Goal: Task Accomplishment & Management: Manage account settings

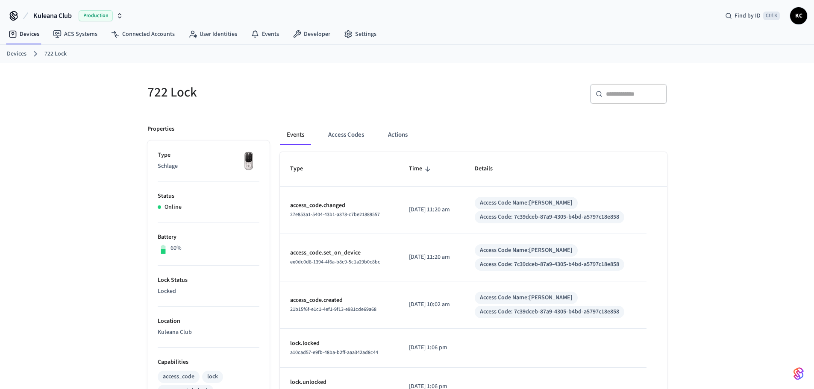
click at [12, 50] on link "Devices" at bounding box center [17, 54] width 20 height 9
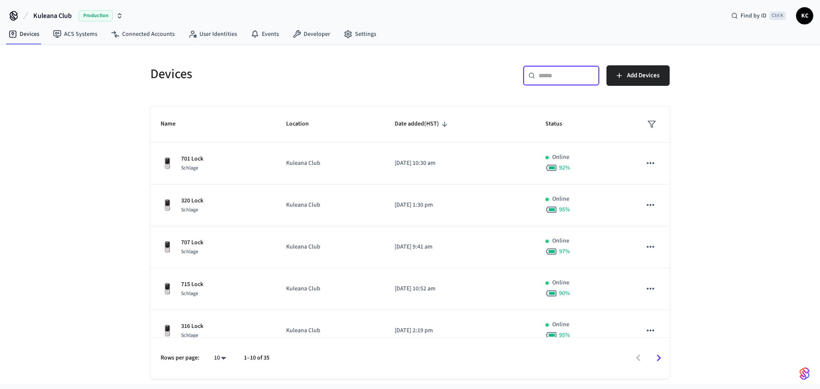
click at [569, 80] on input "text" at bounding box center [567, 75] width 56 height 9
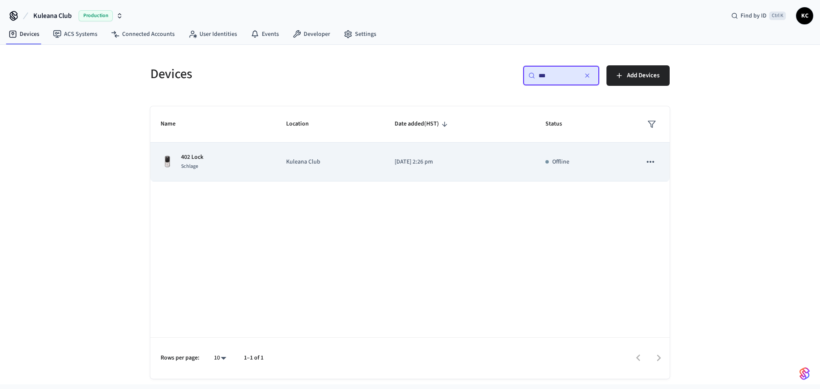
type input "***"
click at [393, 170] on td "[DATE] 2:26 pm" at bounding box center [459, 162] width 151 height 39
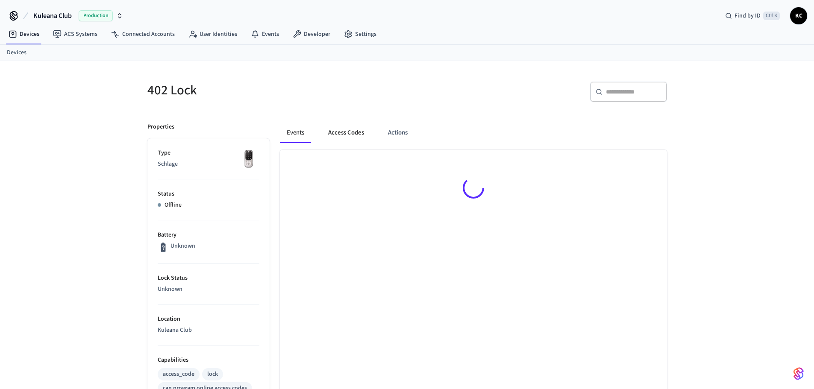
click at [359, 130] on button "Access Codes" at bounding box center [346, 133] width 50 height 21
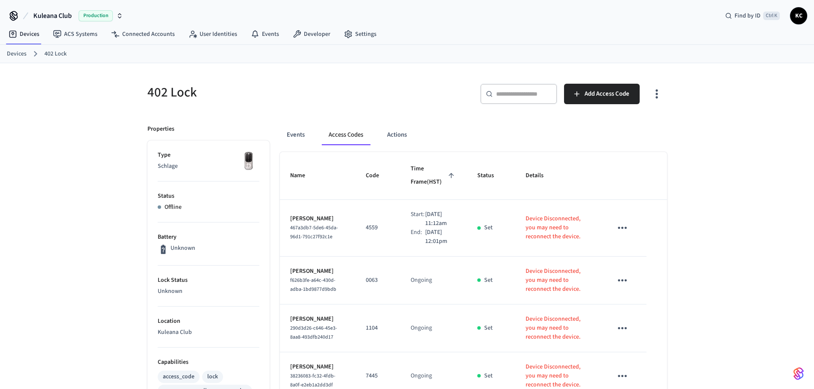
click at [694, 138] on div "402 Lock ​ ​ Add Access Code Properties Type Schlage Status Offline Battery Unk…" at bounding box center [407, 395] width 814 height 665
click at [607, 93] on span "Add Access Code" at bounding box center [606, 93] width 45 height 11
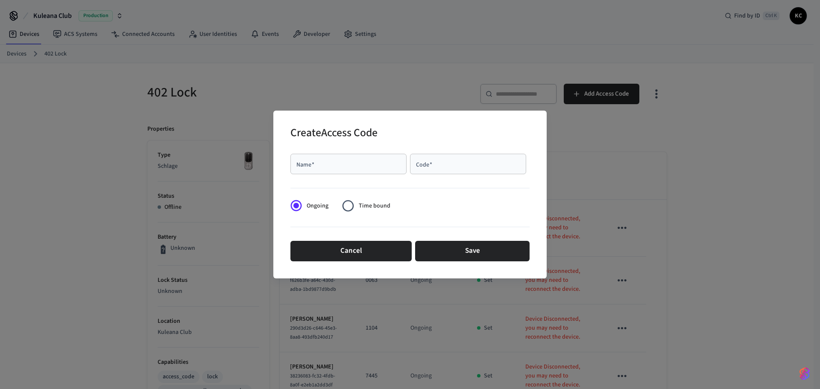
click at [367, 171] on div "Name   *" at bounding box center [348, 164] width 116 height 21
type input "********"
type input "****"
click at [363, 212] on label "Time bound" at bounding box center [363, 205] width 53 height 21
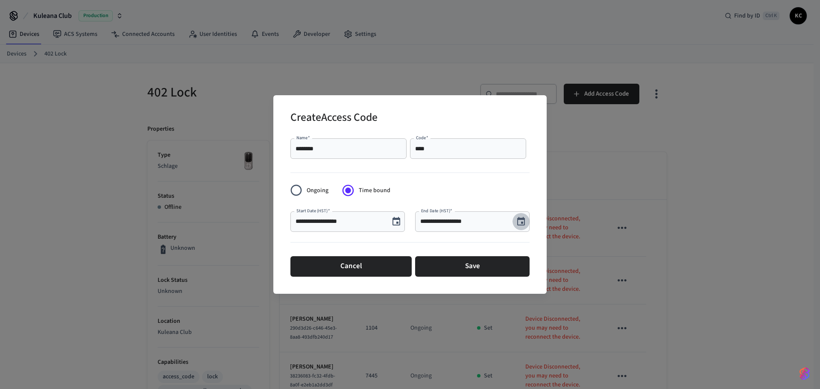
click at [518, 222] on icon "Choose date, selected date is Sep 5, 2025" at bounding box center [521, 221] width 8 height 9
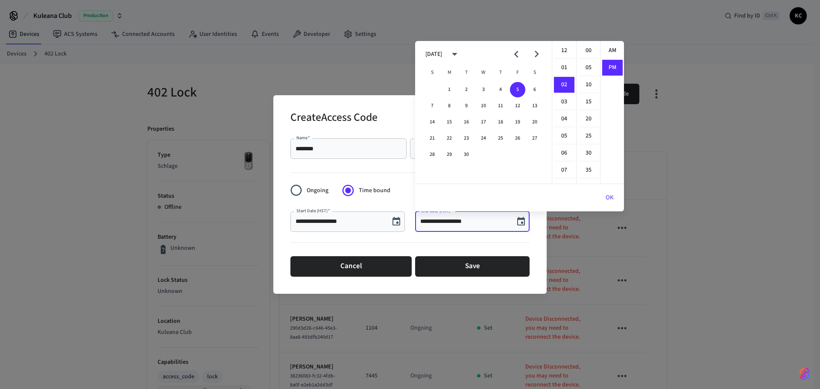
scroll to position [16, 0]
click at [520, 105] on button "12" at bounding box center [517, 105] width 15 height 15
click at [566, 47] on li "12" at bounding box center [564, 51] width 21 height 16
drag, startPoint x: 588, startPoint y: 48, endPoint x: 617, endPoint y: 55, distance: 29.7
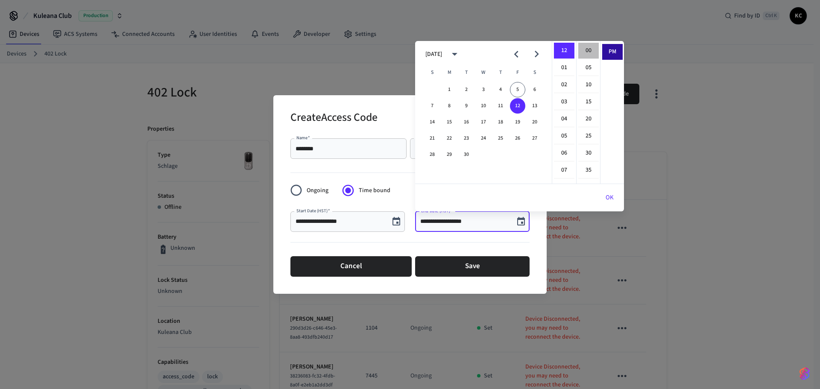
click at [588, 49] on li "00" at bounding box center [588, 51] width 21 height 16
type input "**********"
click at [610, 199] on button "OK" at bounding box center [609, 197] width 29 height 21
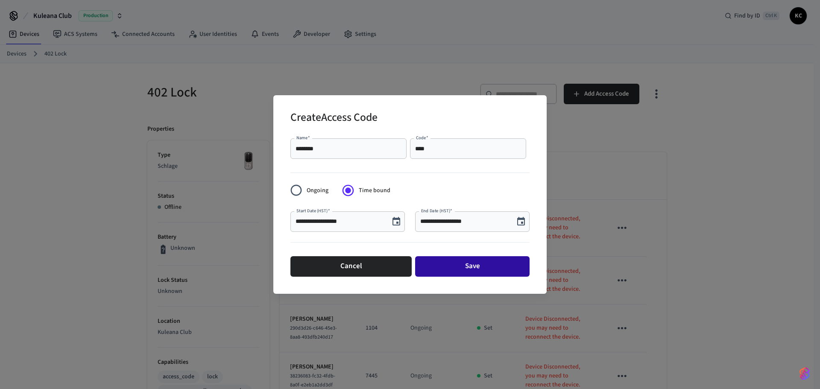
click at [504, 274] on button "Save" at bounding box center [472, 266] width 114 height 21
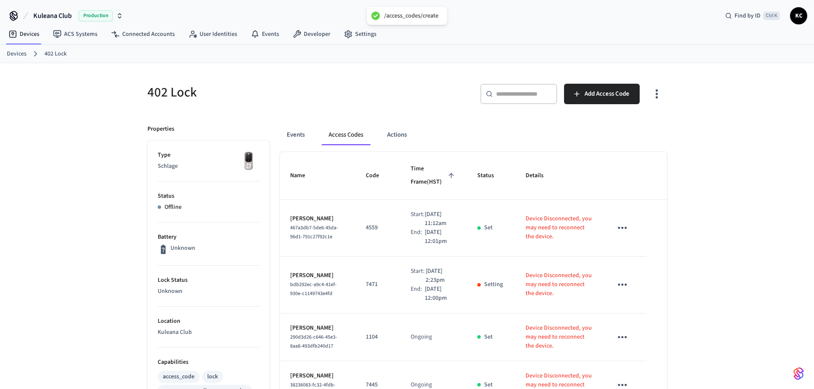
click at [24, 58] on link "Devices" at bounding box center [17, 54] width 20 height 9
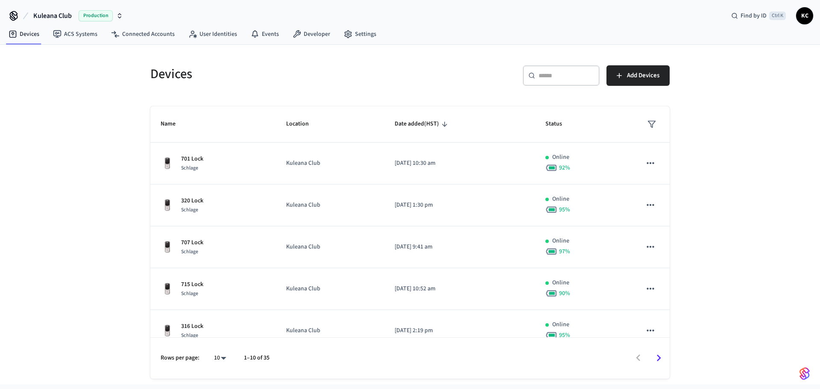
click at [553, 83] on div "​ ​" at bounding box center [561, 75] width 77 height 21
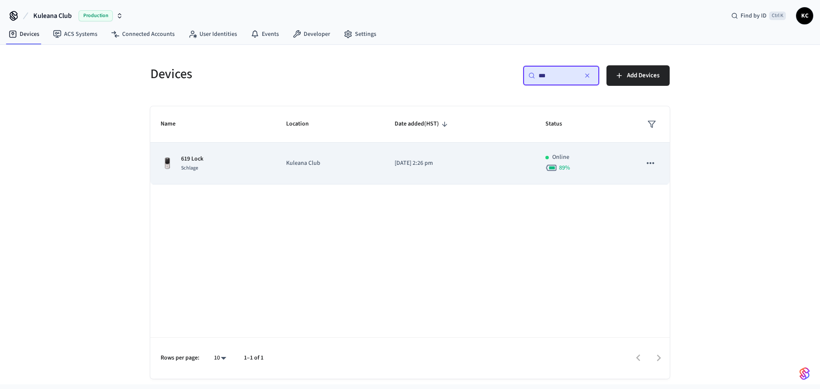
type input "***"
click at [376, 167] on td "Kuleana Club" at bounding box center [330, 164] width 108 height 42
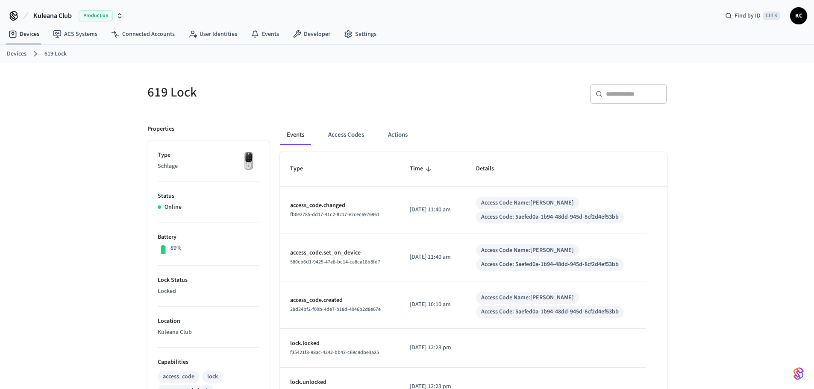
click at [23, 53] on link "Devices" at bounding box center [17, 54] width 20 height 9
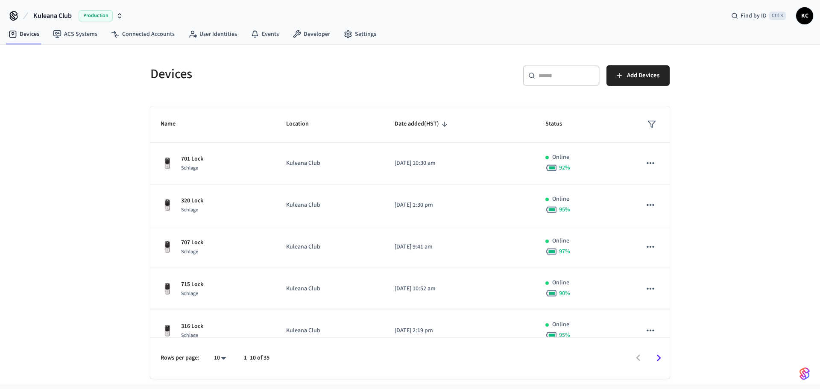
click at [535, 70] on div "​ ​" at bounding box center [561, 75] width 77 height 21
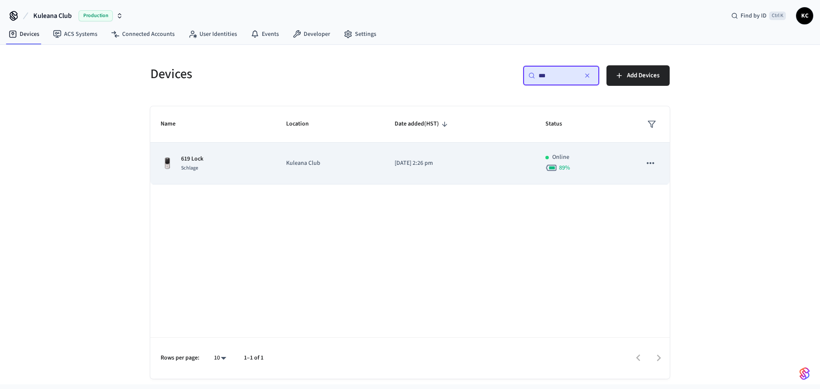
type input "***"
click at [322, 156] on td "Kuleana Club" at bounding box center [330, 164] width 108 height 42
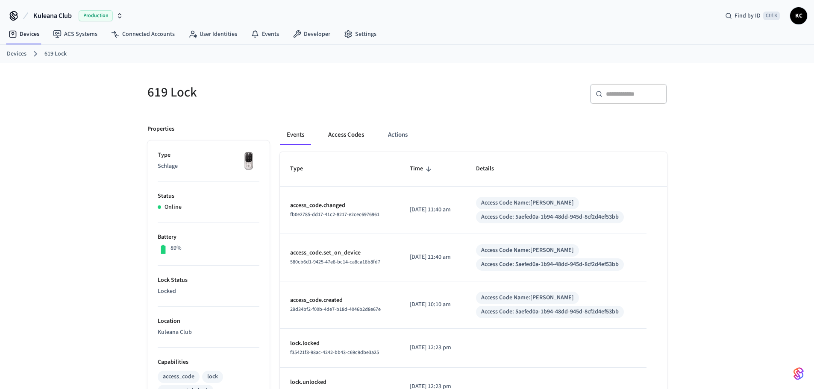
click at [352, 132] on button "Access Codes" at bounding box center [346, 135] width 50 height 21
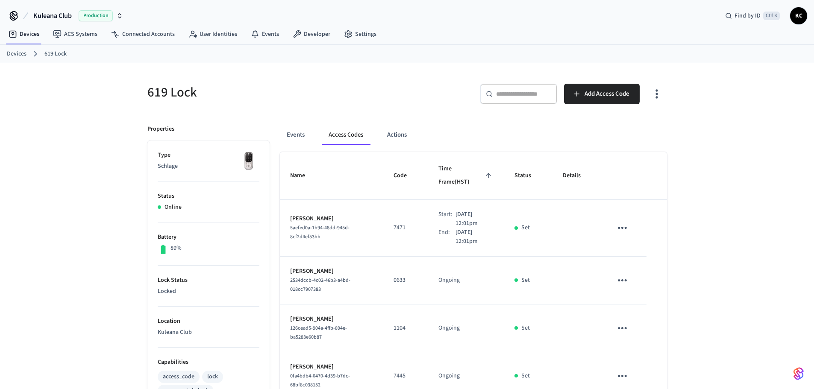
click at [617, 91] on span "Add Access Code" at bounding box center [606, 93] width 45 height 11
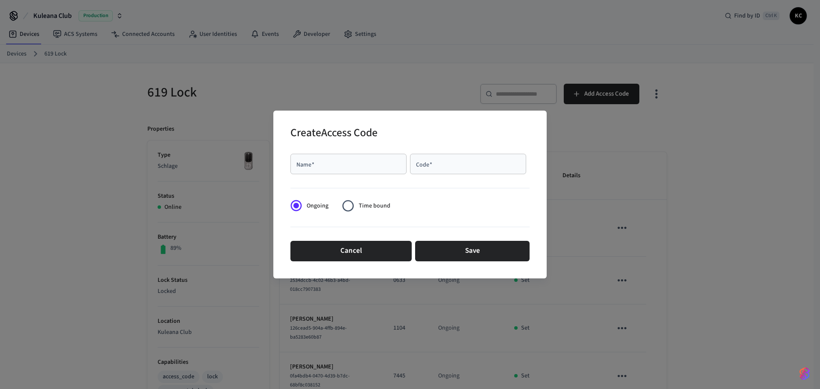
click at [381, 170] on div "Name   *" at bounding box center [348, 164] width 116 height 21
type input "********"
type input "****"
click at [370, 204] on span "Time bound" at bounding box center [375, 206] width 32 height 9
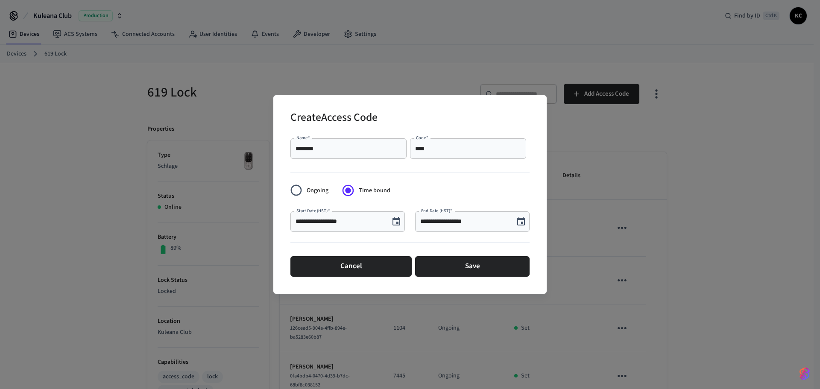
click at [529, 228] on div "**********" at bounding box center [472, 221] width 114 height 21
click at [526, 224] on button "Choose date, selected date is Sep 5, 2025" at bounding box center [521, 221] width 17 height 17
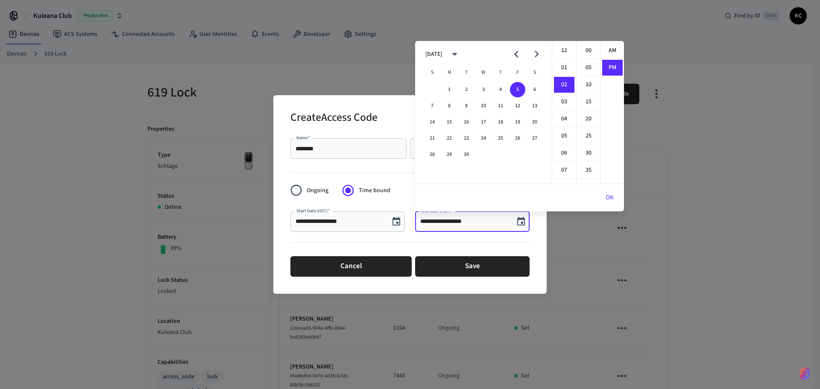
scroll to position [16, 0]
click at [516, 109] on button "12" at bounding box center [517, 105] width 15 height 15
drag, startPoint x: 564, startPoint y: 52, endPoint x: 568, endPoint y: 52, distance: 4.7
click at [565, 52] on li "12" at bounding box center [564, 51] width 21 height 16
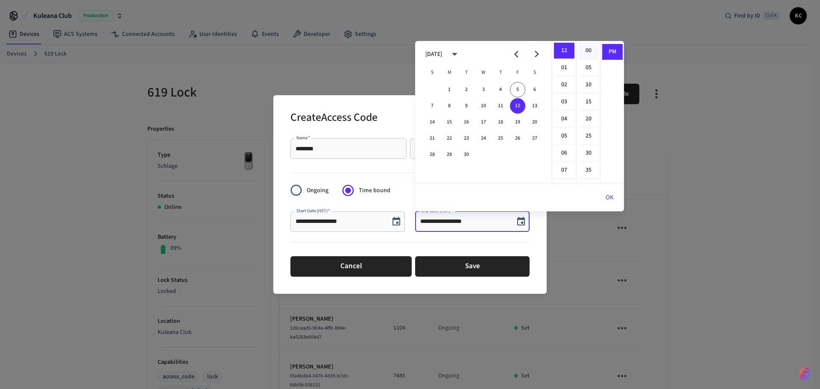
click at [586, 48] on li "00" at bounding box center [588, 51] width 21 height 16
type input "**********"
click at [613, 195] on button "OK" at bounding box center [609, 197] width 29 height 21
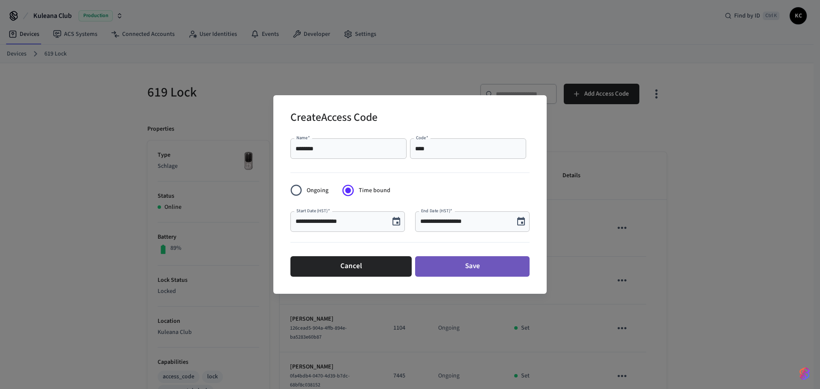
click at [486, 261] on button "Save" at bounding box center [472, 266] width 114 height 21
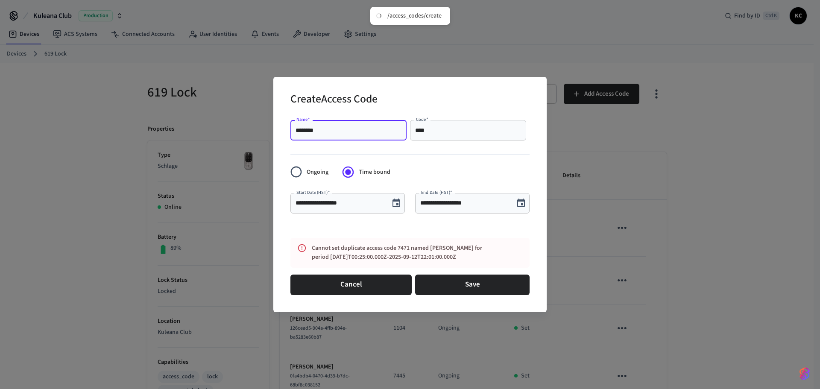
drag, startPoint x: 358, startPoint y: 133, endPoint x: 208, endPoint y: 123, distance: 149.8
click at [208, 123] on div "**********" at bounding box center [410, 194] width 820 height 389
type input "******"
type input "****"
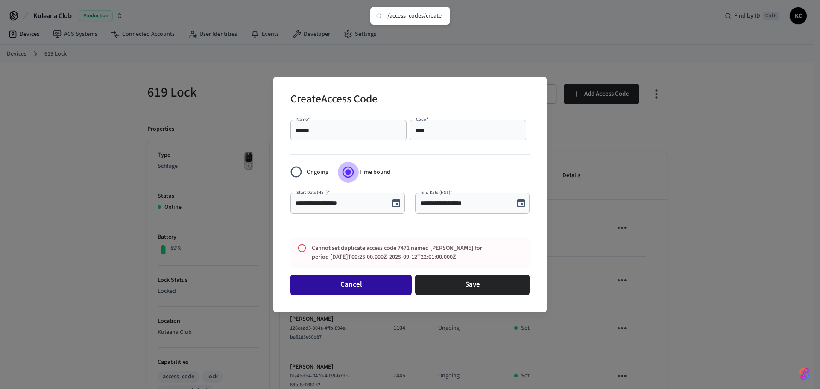
click at [391, 279] on button "Cancel" at bounding box center [350, 285] width 121 height 21
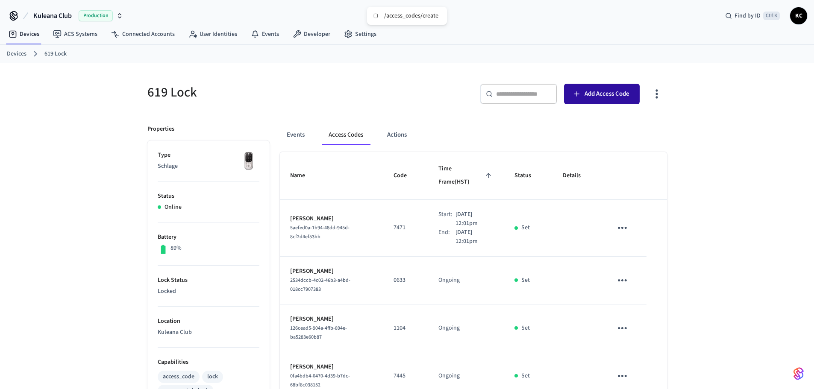
click at [589, 99] on button "Add Access Code" at bounding box center [602, 94] width 76 height 21
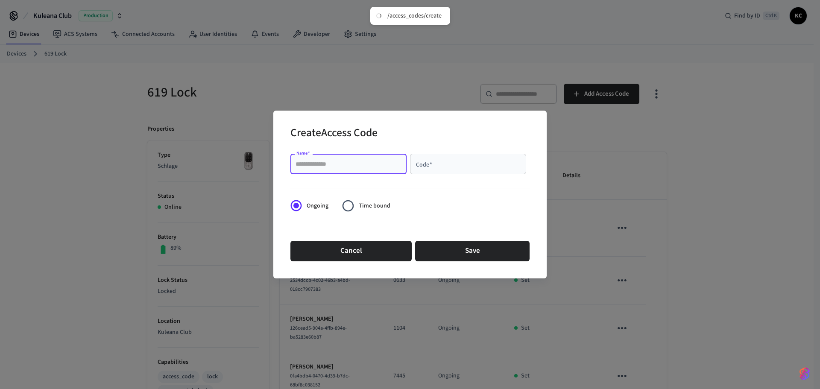
click at [357, 160] on input "Name   *" at bounding box center [349, 164] width 106 height 9
type input "******"
drag, startPoint x: 448, startPoint y: 161, endPoint x: 306, endPoint y: 154, distance: 142.9
click at [306, 154] on div "Name   * ****** Name   * Code   * ***** Code   *" at bounding box center [409, 163] width 239 height 27
type input "****"
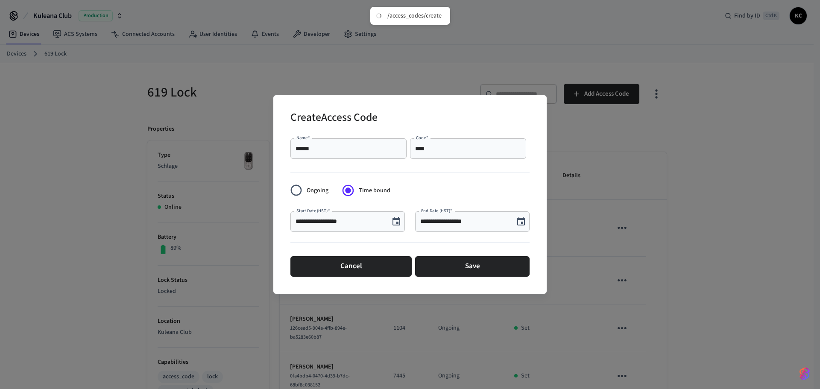
click at [397, 220] on icon "Choose date, selected date is Sep 5, 2025" at bounding box center [396, 222] width 10 height 10
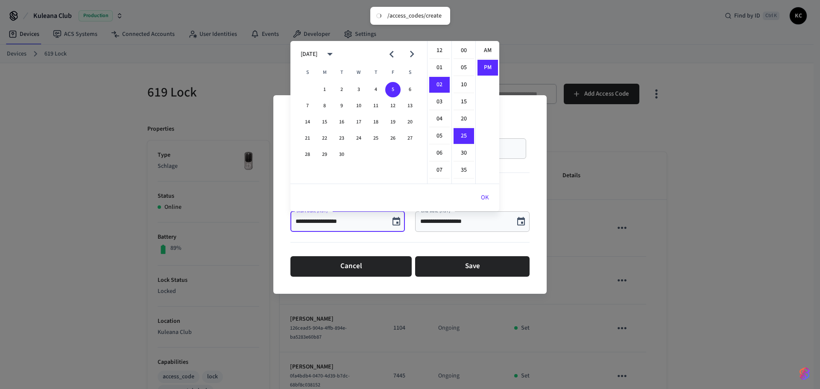
scroll to position [16, 0]
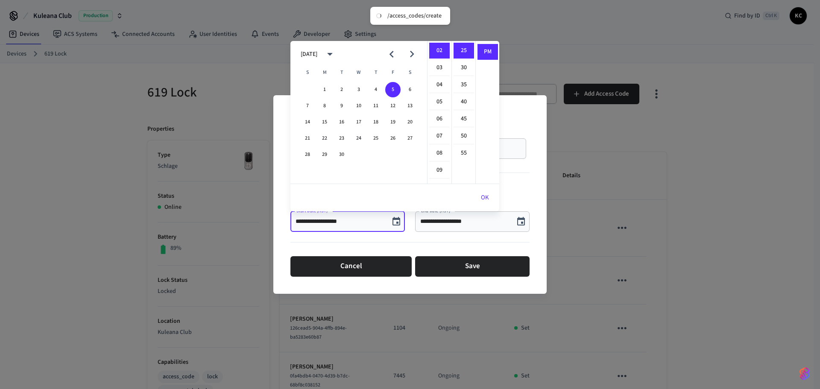
click at [484, 197] on button "OK" at bounding box center [485, 197] width 29 height 21
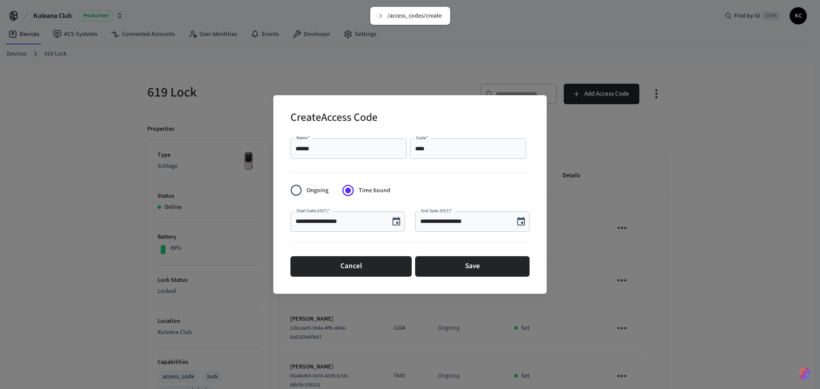
click at [519, 220] on icon "Choose date, selected date is Sep 5, 2025" at bounding box center [521, 221] width 8 height 9
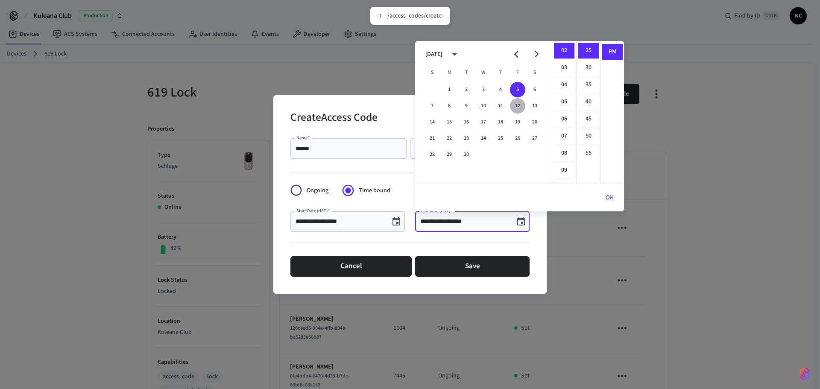
click at [515, 108] on button "12" at bounding box center [517, 105] width 15 height 15
click at [565, 51] on li "12" at bounding box center [564, 51] width 21 height 16
click at [585, 52] on li "00" at bounding box center [588, 51] width 21 height 16
type input "**********"
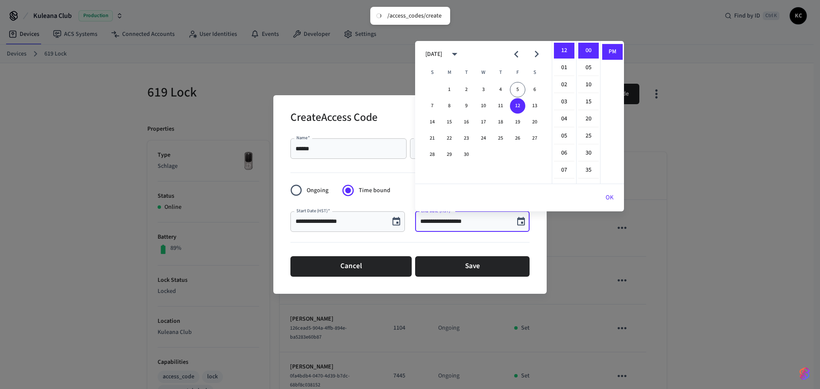
click at [609, 196] on button "OK" at bounding box center [609, 197] width 29 height 21
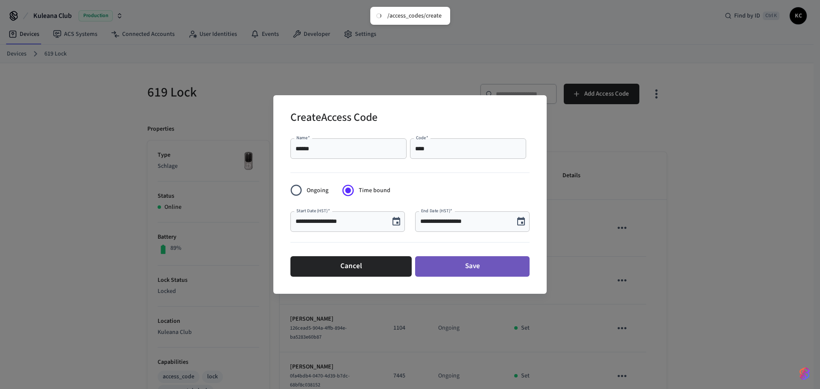
click at [469, 264] on button "Save" at bounding box center [472, 266] width 114 height 21
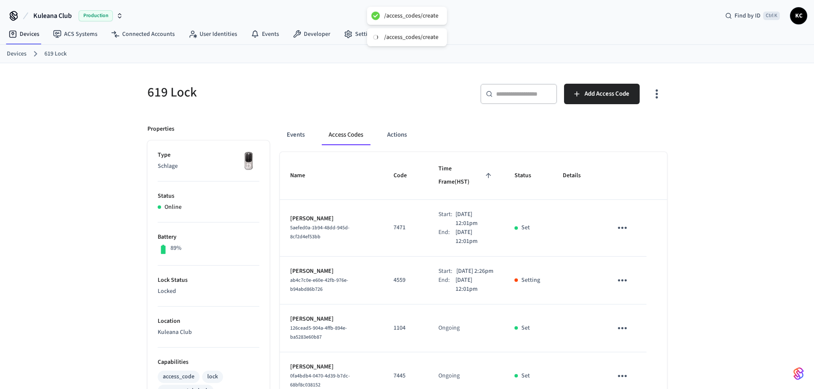
click at [41, 194] on div "619 Lock ​ ​ Add Access Code Properties Type Schlage Status Online Battery 89% …" at bounding box center [407, 395] width 814 height 665
click at [20, 57] on link "Devices" at bounding box center [17, 54] width 20 height 9
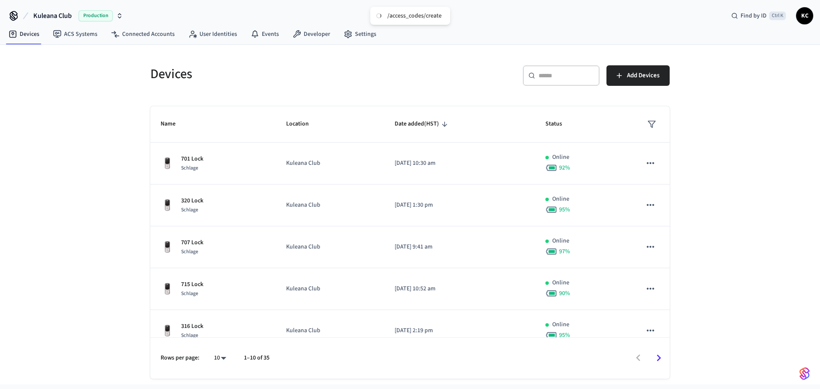
drag, startPoint x: 539, startPoint y: 73, endPoint x: 548, endPoint y: 70, distance: 9.7
click at [545, 71] on input "text" at bounding box center [567, 75] width 56 height 9
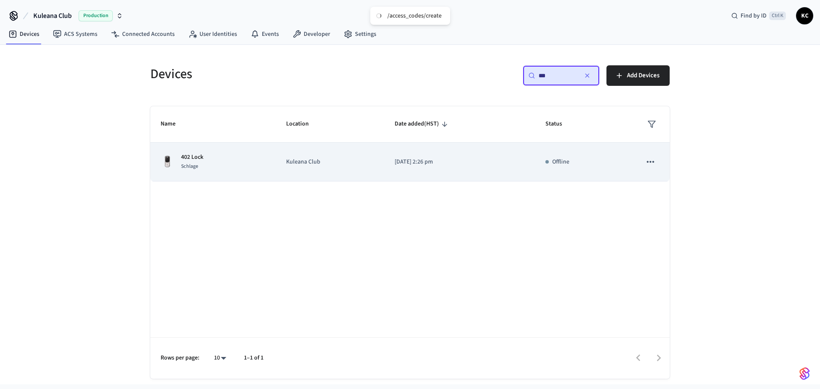
type input "***"
click at [454, 148] on td "[DATE] 2:26 pm" at bounding box center [459, 162] width 151 height 39
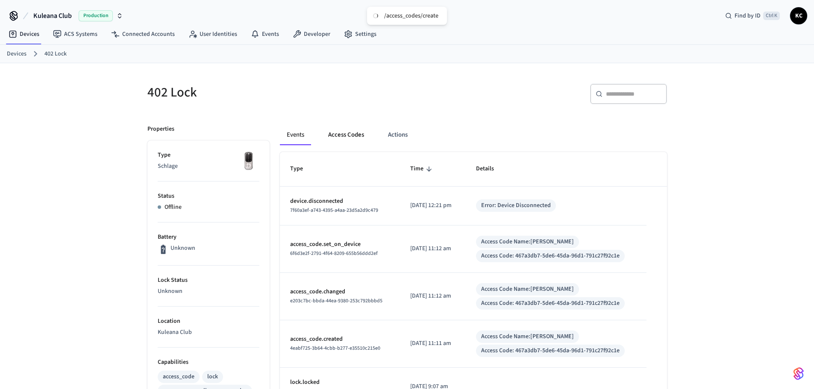
click at [343, 141] on button "Access Codes" at bounding box center [346, 135] width 50 height 21
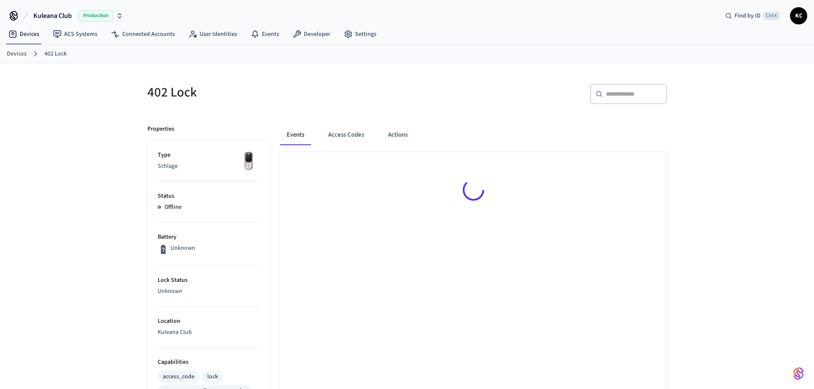
click at [706, 227] on div "402 Lock ​ ​ Properties Type Schlage Status Offline Battery Unknown Lock Status…" at bounding box center [407, 343] width 814 height 560
click at [326, 137] on button "Access Codes" at bounding box center [346, 135] width 50 height 21
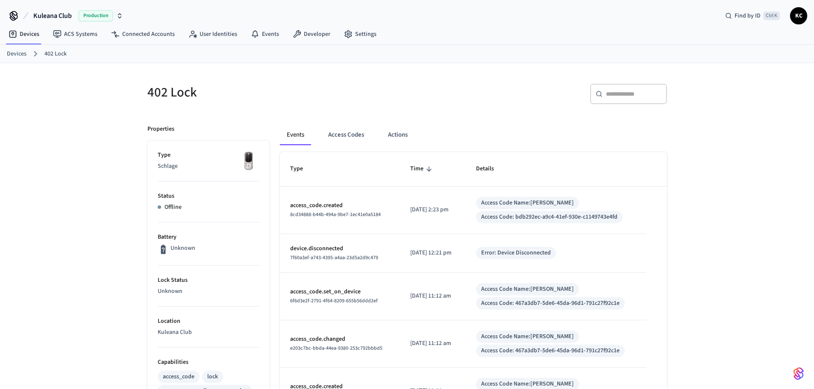
click at [723, 243] on div "402 Lock ​ ​ Properties Type Schlage Status Offline Battery Unknown Lock Status…" at bounding box center [407, 361] width 814 height 596
click at [341, 135] on button "Access Codes" at bounding box center [346, 135] width 50 height 21
click at [349, 140] on button "Access Codes" at bounding box center [346, 135] width 50 height 21
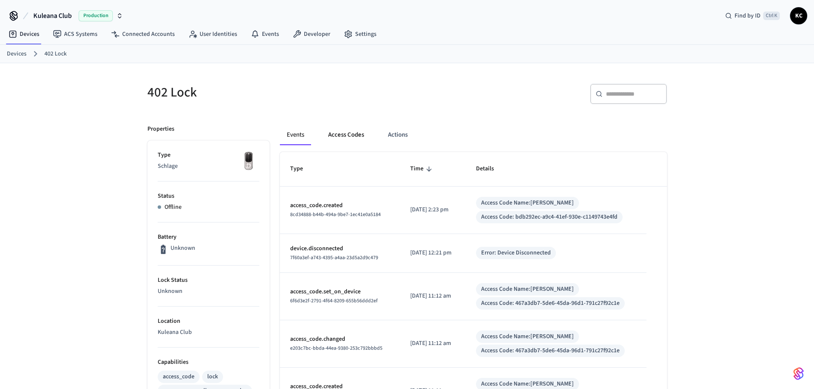
click at [326, 130] on button "Access Codes" at bounding box center [346, 135] width 50 height 21
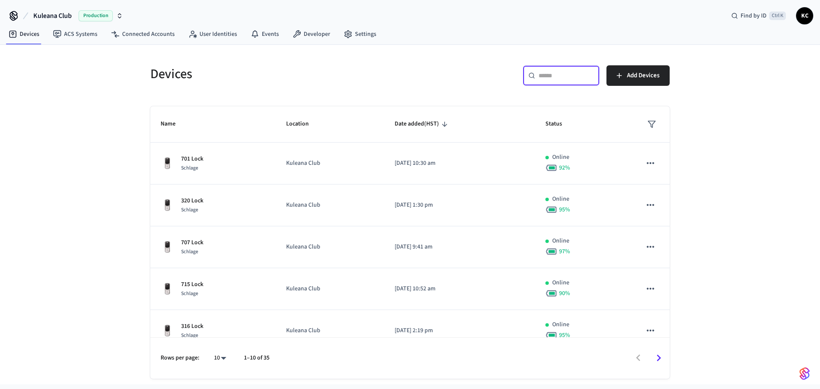
click at [539, 71] on input "text" at bounding box center [567, 75] width 56 height 9
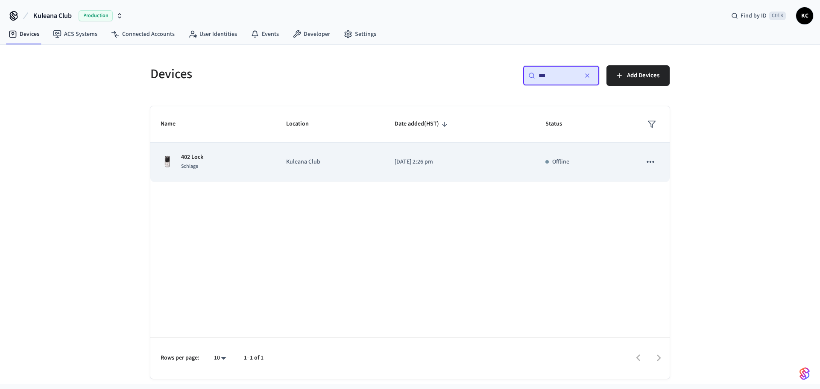
type input "***"
click at [325, 154] on td "Kuleana Club" at bounding box center [330, 162] width 108 height 39
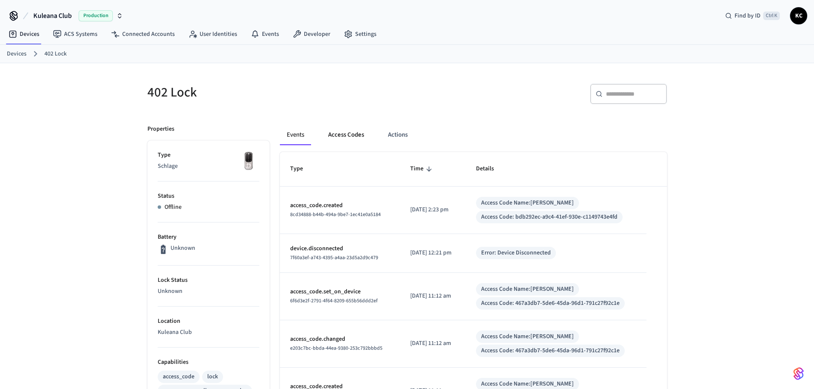
click at [335, 138] on button "Access Codes" at bounding box center [346, 135] width 50 height 21
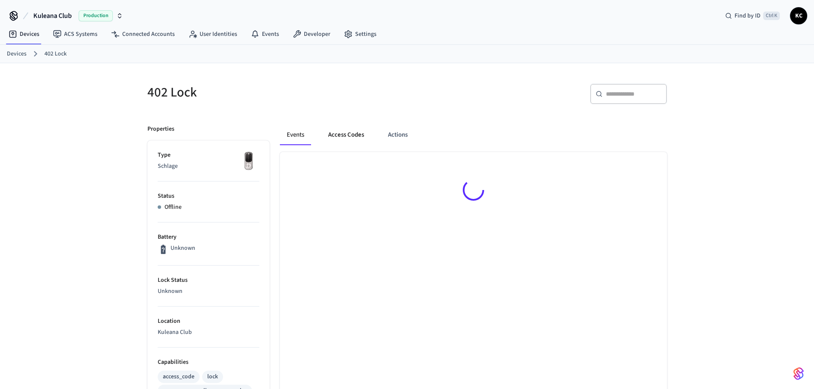
click at [351, 138] on button "Access Codes" at bounding box center [346, 135] width 50 height 21
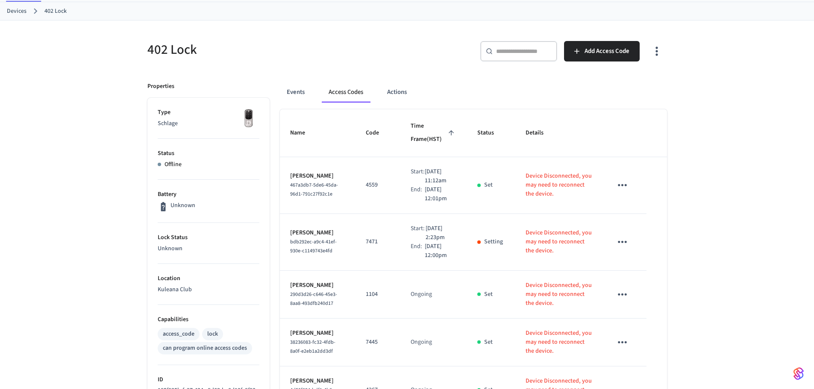
click at [655, 225] on table "Name Code Time Frame (HST) Status Details Hevern 467a3db7-5de6-45da-96d1-791c27…" at bounding box center [473, 381] width 387 height 544
click at [666, 218] on table "Name Code Time Frame (HST) Status Details Hevern 467a3db7-5de6-45da-96d1-791c27…" at bounding box center [473, 381] width 387 height 544
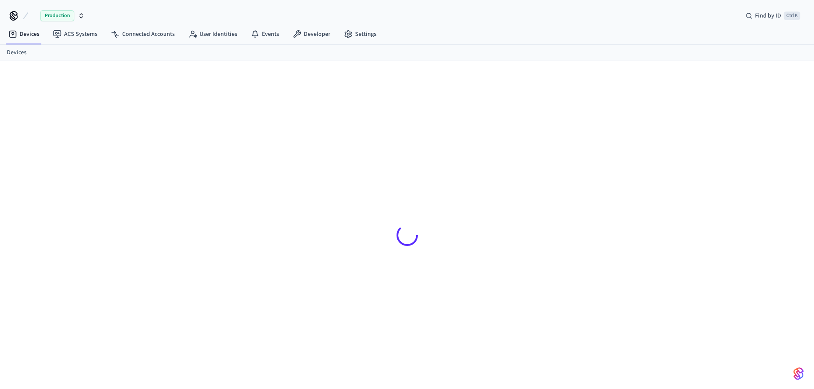
scroll to position [12, 0]
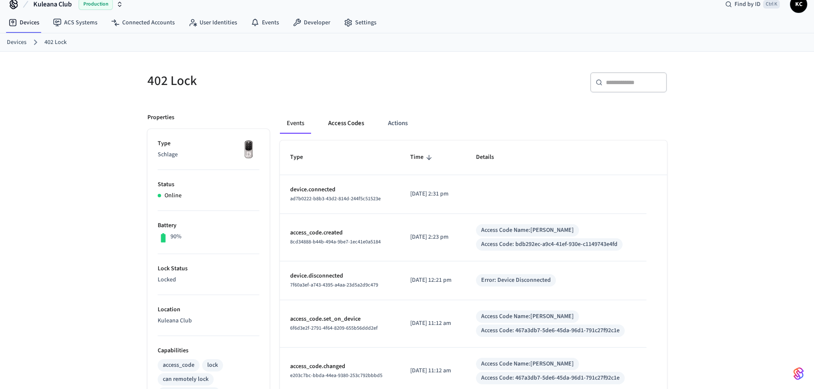
click at [337, 117] on button "Access Codes" at bounding box center [346, 123] width 50 height 21
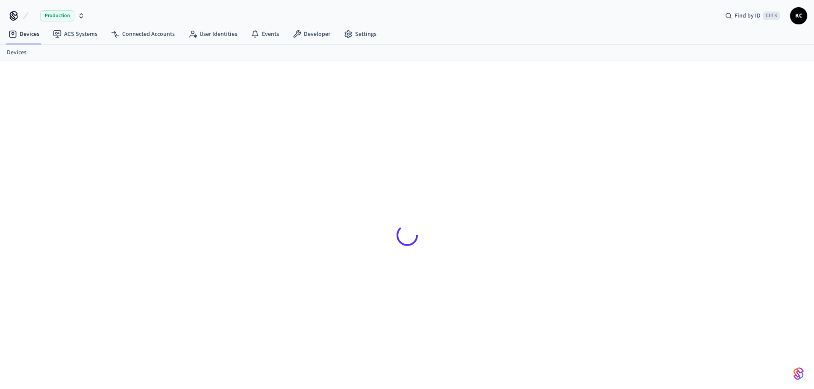
scroll to position [12, 0]
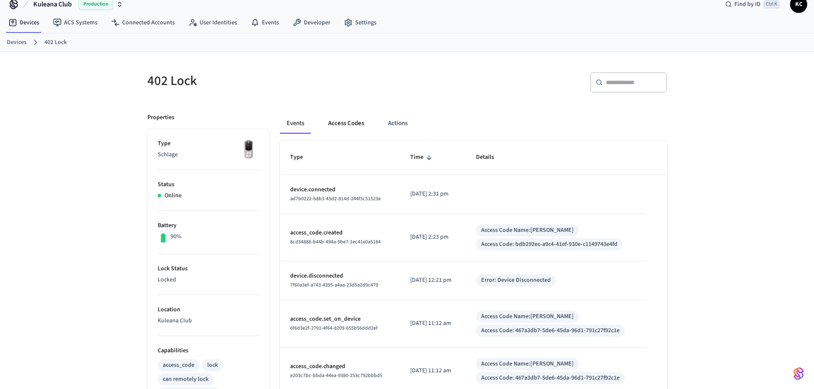
click at [334, 116] on button "Access Codes" at bounding box center [346, 123] width 50 height 21
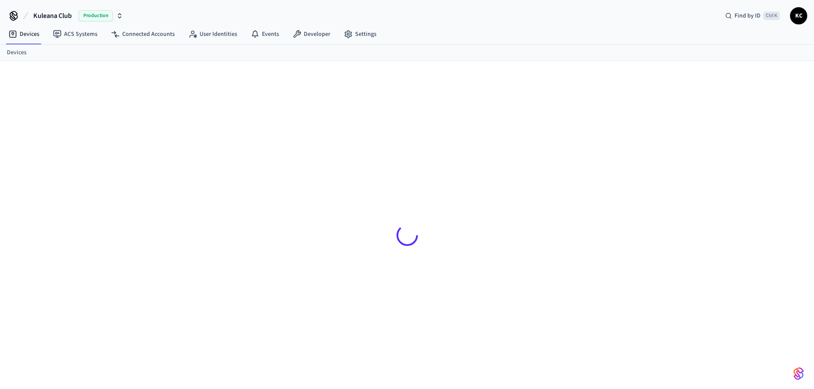
scroll to position [12, 0]
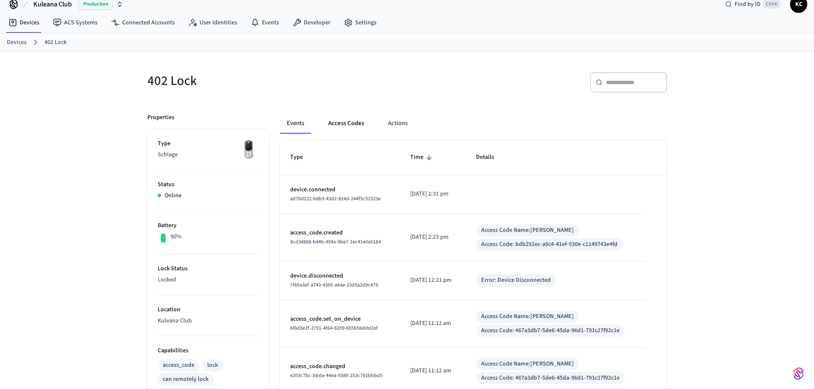
click at [348, 123] on button "Access Codes" at bounding box center [346, 123] width 50 height 21
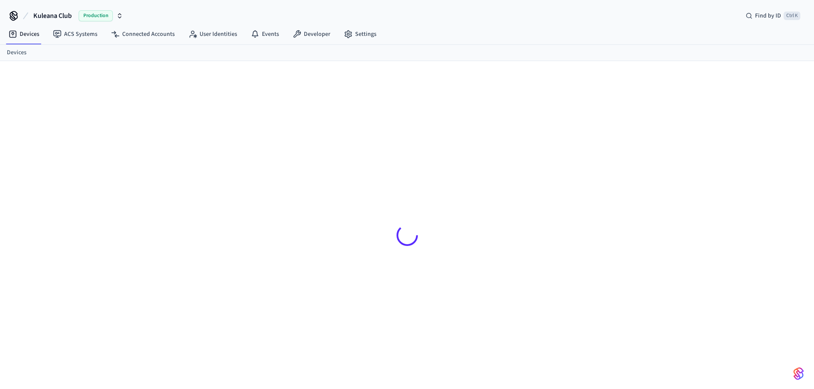
scroll to position [12, 0]
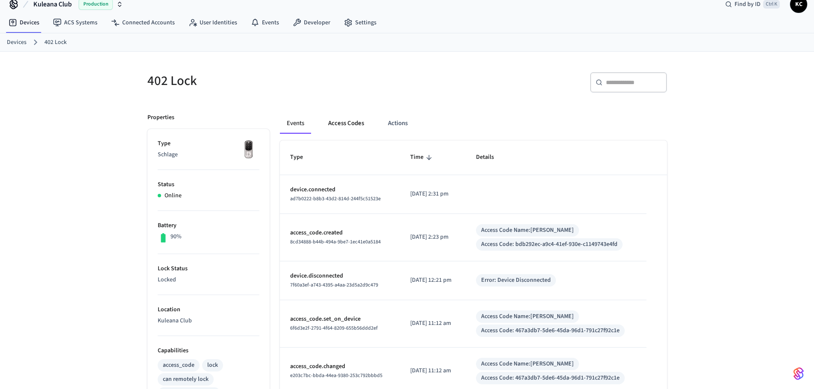
click at [341, 118] on button "Access Codes" at bounding box center [346, 123] width 50 height 21
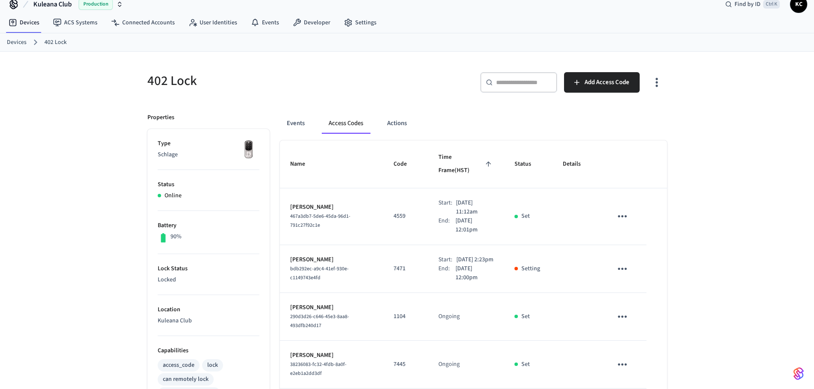
click at [121, 184] on div "402 Lock ​ ​ Add Access Code Properties Type Schlage Status Online Battery 90% …" at bounding box center [407, 384] width 814 height 665
click at [705, 217] on div "402 Lock ​ ​ Add Access Code Properties Type Schlage Status Online Battery 90% …" at bounding box center [407, 384] width 814 height 665
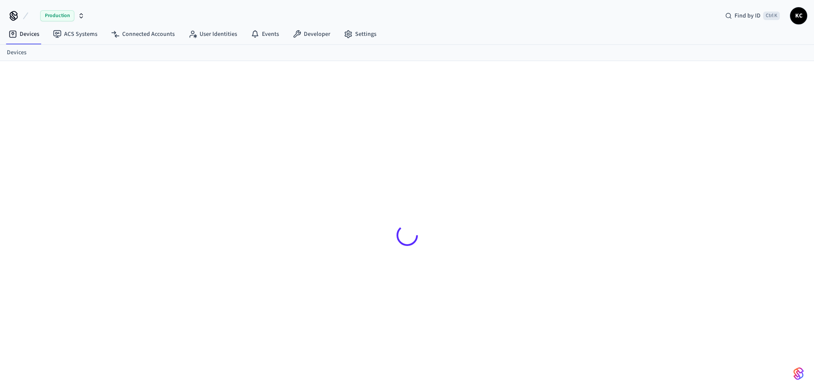
scroll to position [12, 0]
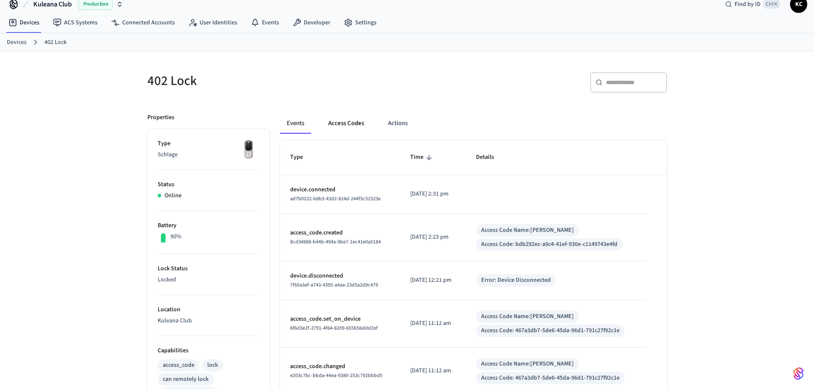
click at [344, 126] on button "Access Codes" at bounding box center [346, 123] width 50 height 21
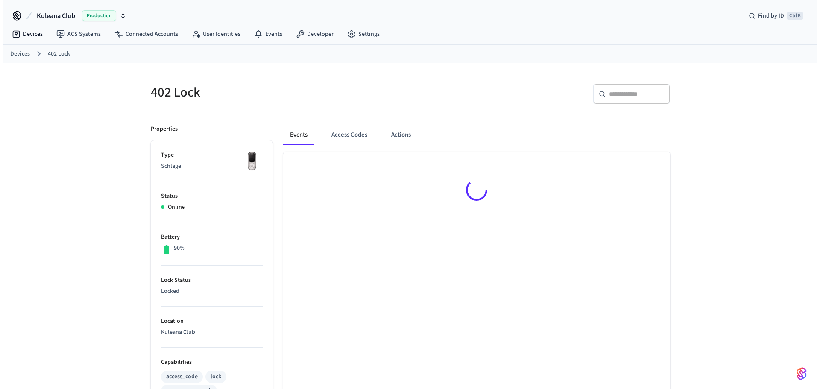
scroll to position [12, 0]
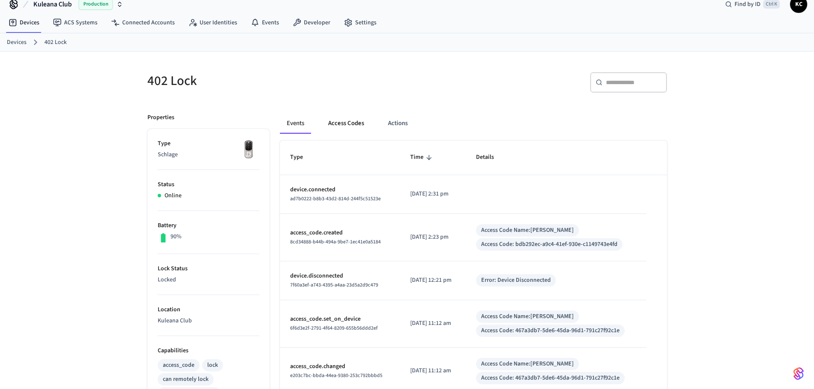
click at [347, 129] on button "Access Codes" at bounding box center [346, 123] width 50 height 21
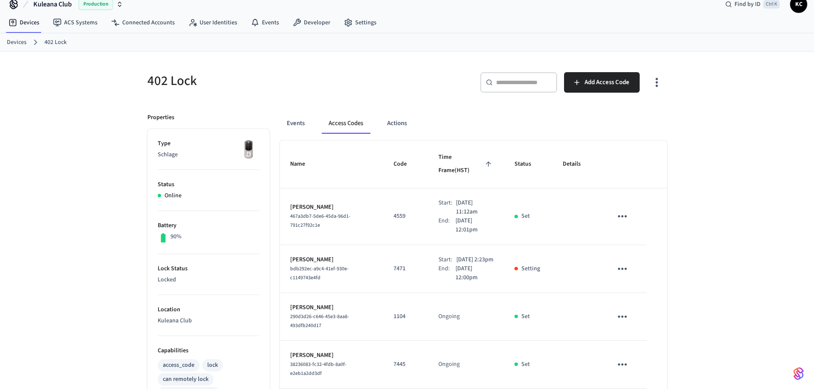
click at [753, 220] on div "402 Lock ​ ​ Add Access Code Properties Type Schlage Status Online Battery 90% …" at bounding box center [407, 384] width 814 height 665
click at [622, 262] on icon "sticky table" at bounding box center [621, 268] width 13 height 13
click at [636, 281] on li "Edit" at bounding box center [642, 284] width 41 height 23
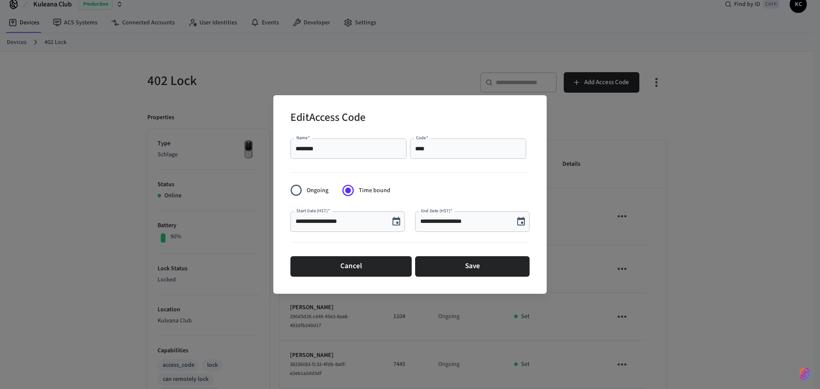
click at [398, 220] on icon "Choose date, selected date is Sep 5, 2025" at bounding box center [396, 222] width 10 height 10
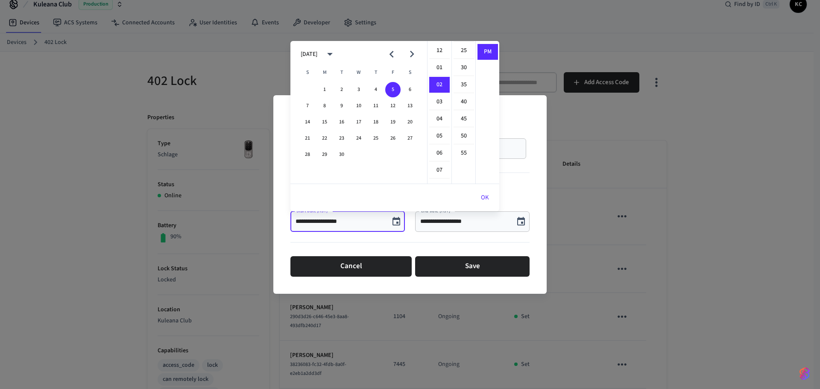
scroll to position [128, 0]
click at [463, 88] on li "50" at bounding box center [464, 93] width 21 height 16
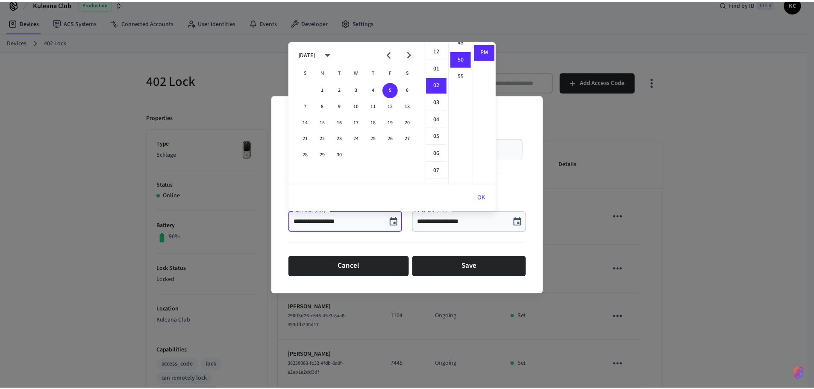
scroll to position [171, 0]
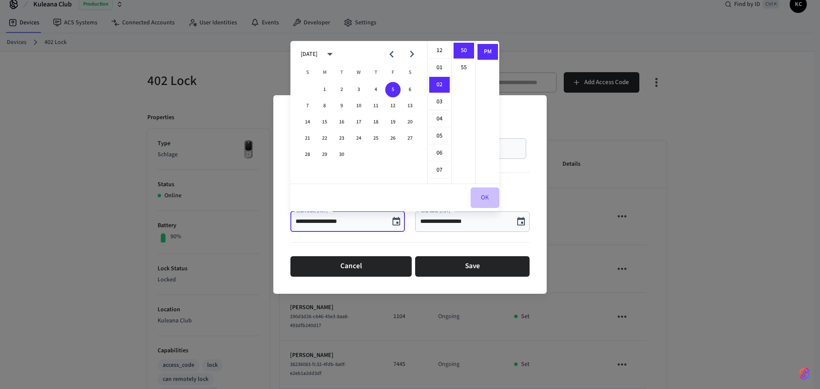
click at [484, 200] on button "OK" at bounding box center [485, 197] width 29 height 21
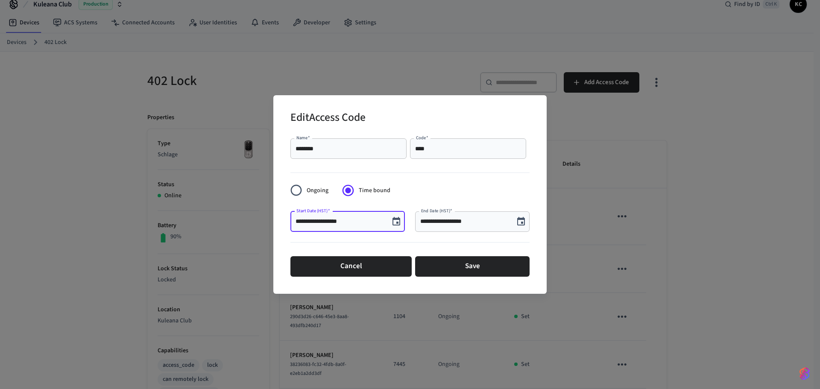
click at [334, 221] on input "**********" at bounding box center [340, 221] width 89 height 9
type input "**********"
click at [480, 269] on button "Save" at bounding box center [472, 266] width 114 height 21
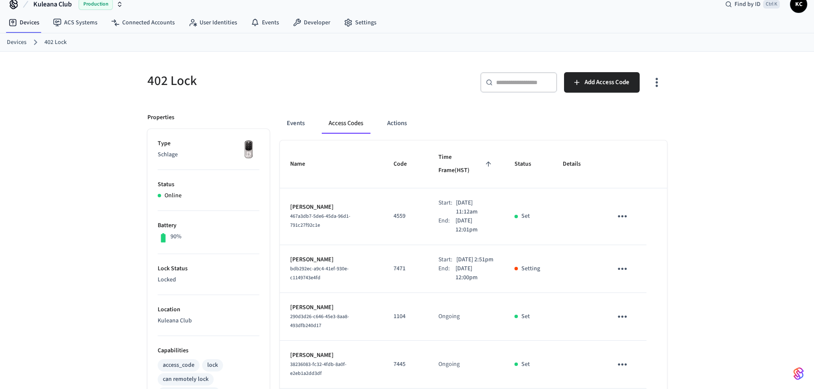
click at [696, 228] on div "402 Lock ​ ​ Add Access Code Properties Type Schlage Status Online Battery 90% …" at bounding box center [407, 384] width 814 height 665
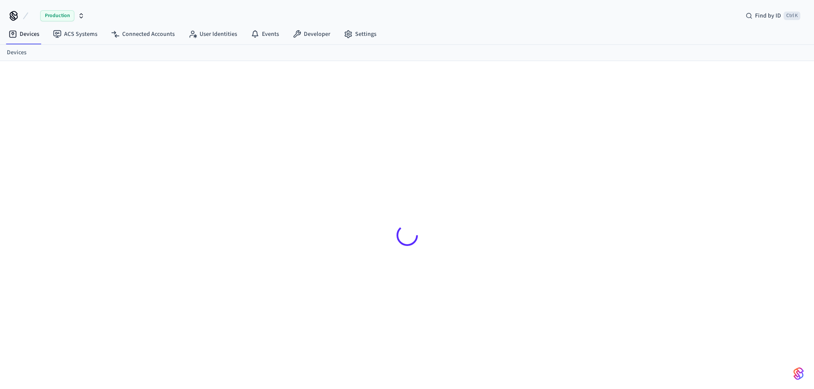
scroll to position [12, 0]
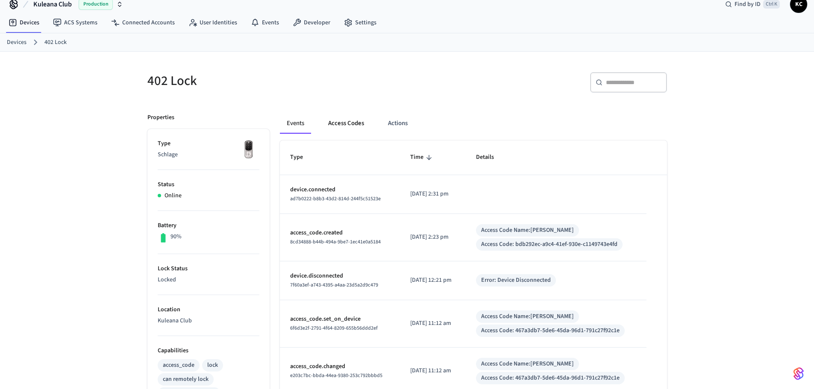
click at [345, 128] on button "Access Codes" at bounding box center [346, 123] width 50 height 21
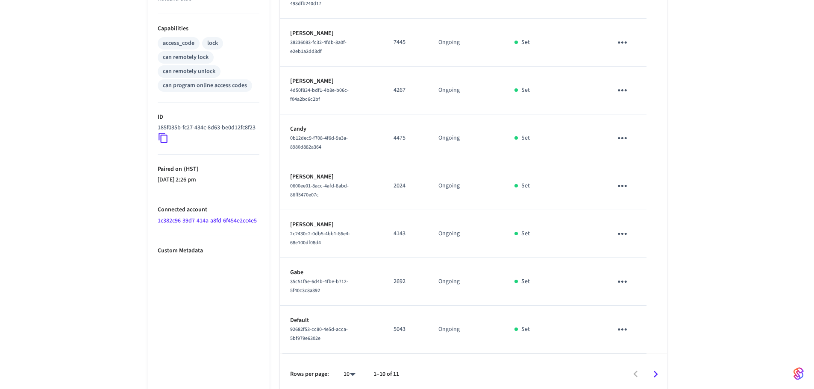
scroll to position [335, 0]
click at [627, 326] on icon "sticky table" at bounding box center [621, 327] width 13 height 13
click at [697, 267] on div at bounding box center [410, 194] width 820 height 389
click at [622, 321] on icon "sticky table" at bounding box center [621, 327] width 13 height 13
click at [688, 277] on div at bounding box center [410, 194] width 820 height 389
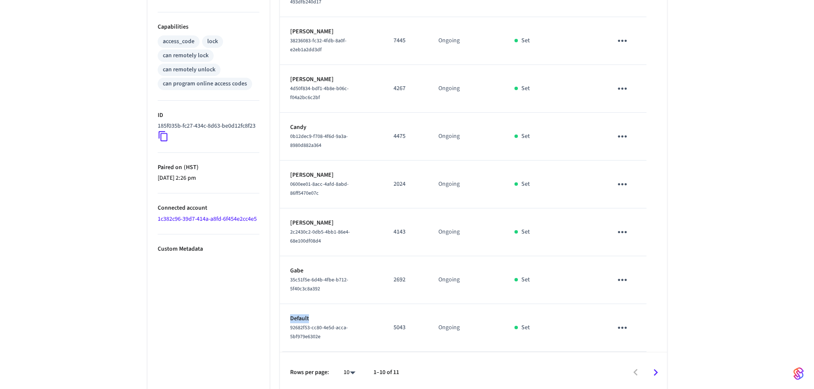
drag, startPoint x: 293, startPoint y: 315, endPoint x: 287, endPoint y: 314, distance: 5.6
click at [287, 314] on td "Default 92682f53-cc80-4e5d-acca-5bf979e6302e" at bounding box center [332, 328] width 104 height 48
copy p "Default"
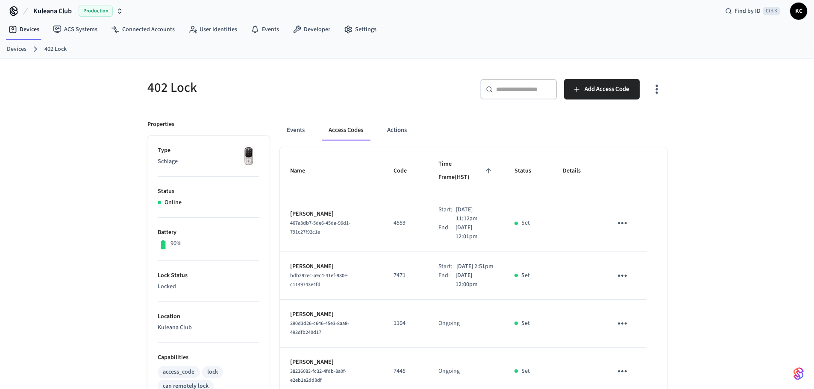
scroll to position [0, 0]
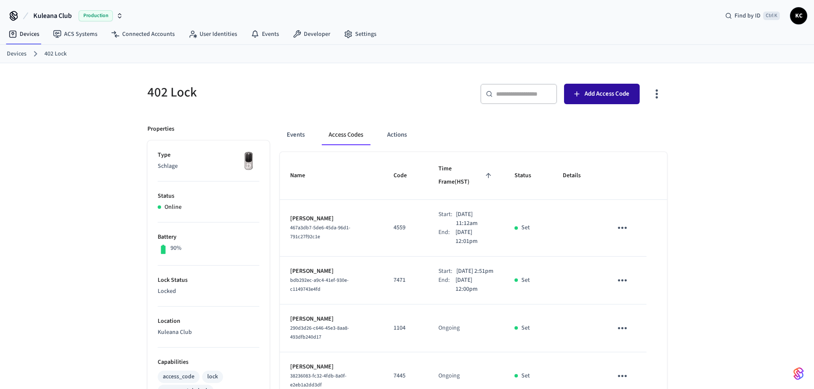
click at [611, 96] on span "Add Access Code" at bounding box center [606, 93] width 45 height 11
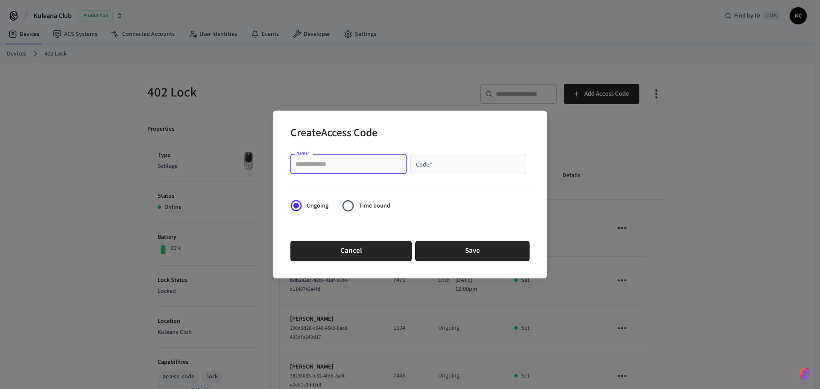
click at [373, 165] on input "Name   *" at bounding box center [349, 164] width 106 height 9
paste input "*******"
type input "**********"
click at [485, 165] on input "Code   *" at bounding box center [468, 164] width 106 height 9
type input "****"
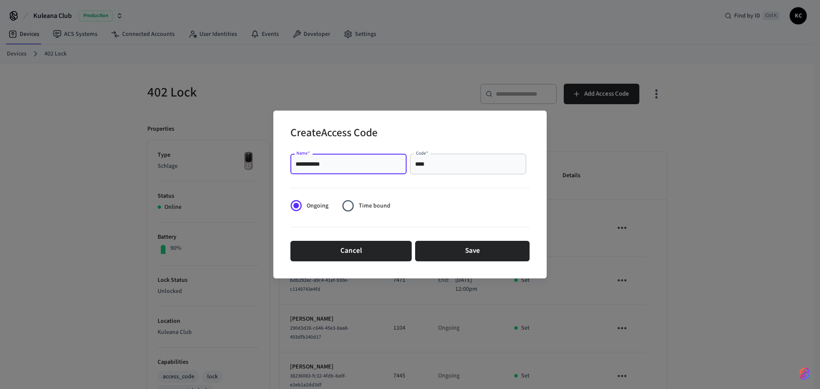
click at [332, 161] on input "**********" at bounding box center [349, 164] width 106 height 9
type input "*******"
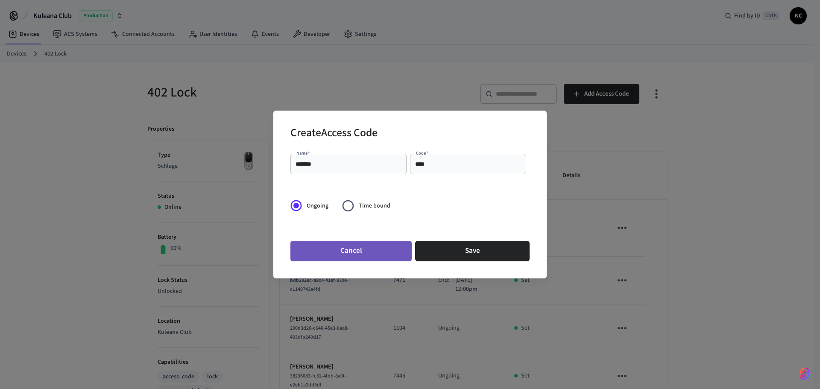
click at [359, 248] on button "Cancel" at bounding box center [350, 251] width 121 height 21
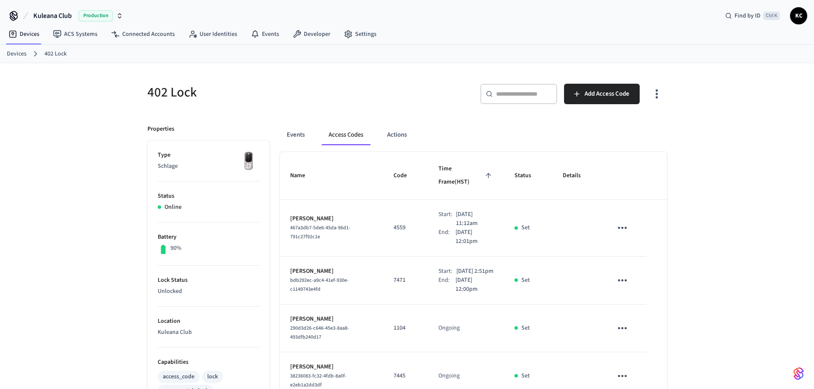
click at [738, 231] on div "402 Lock ​ ​ Add Access Code Properties Type Schlage Status Online Battery 90% …" at bounding box center [407, 395] width 814 height 665
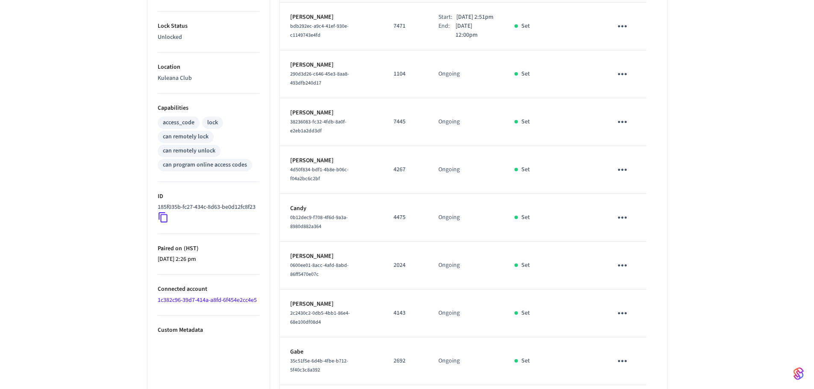
scroll to position [335, 0]
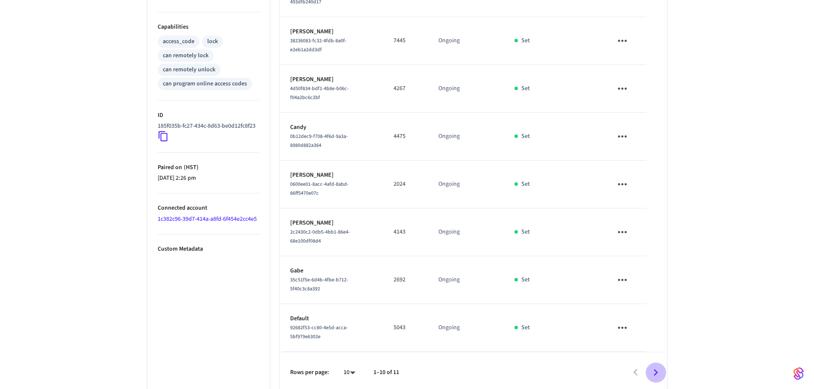
click at [654, 374] on icon "Go to next page" at bounding box center [655, 372] width 13 height 13
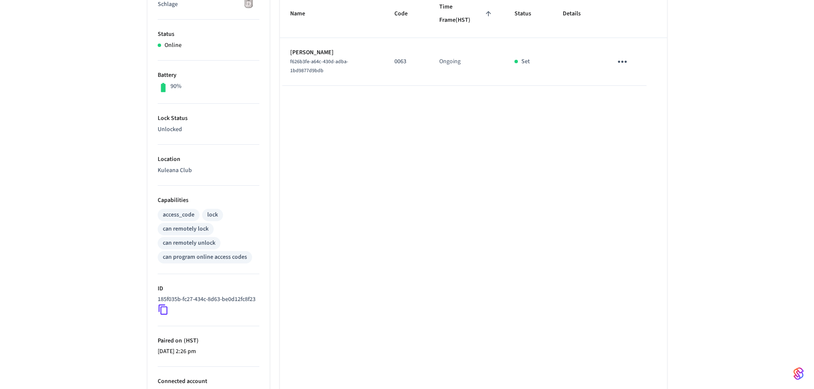
scroll to position [221, 0]
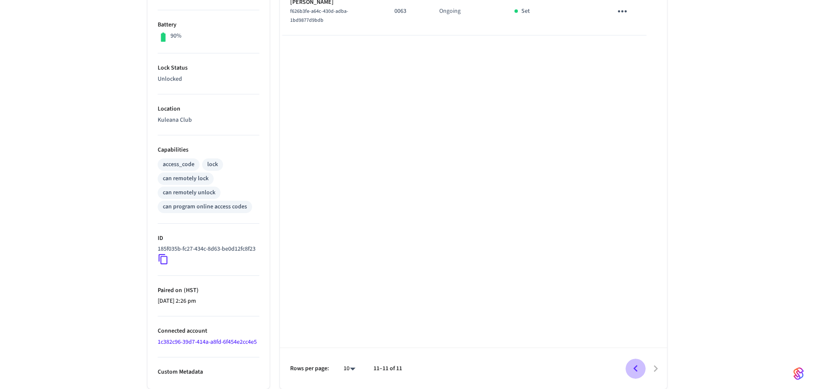
click at [636, 369] on icon "Go to previous page" at bounding box center [635, 368] width 13 height 13
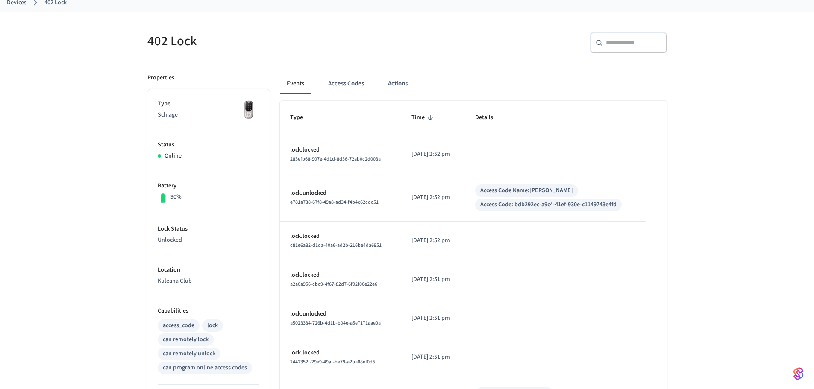
scroll to position [97, 0]
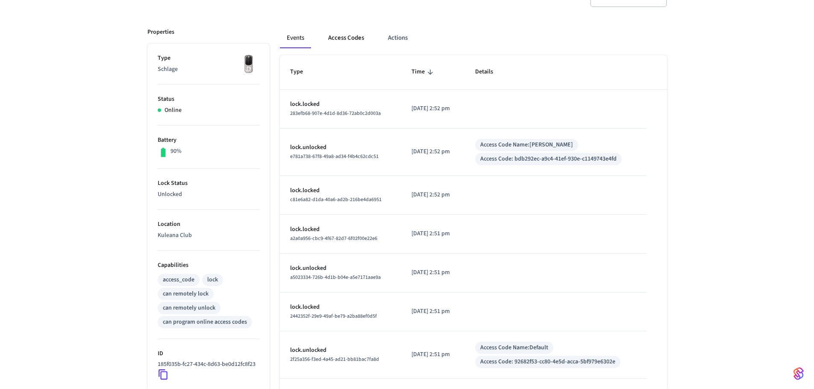
click at [343, 37] on button "Access Codes" at bounding box center [346, 38] width 50 height 21
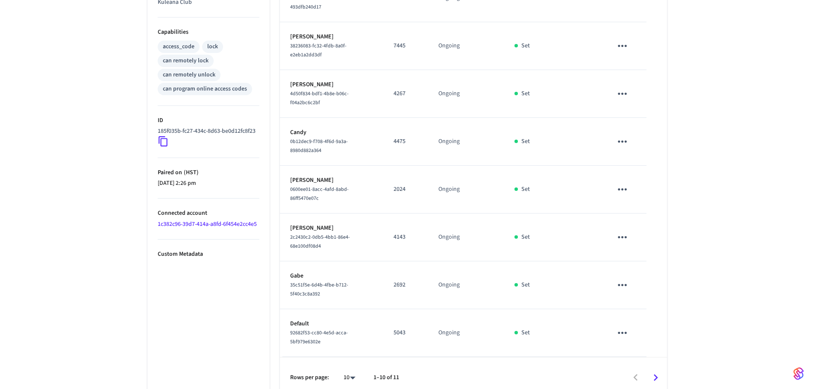
scroll to position [335, 0]
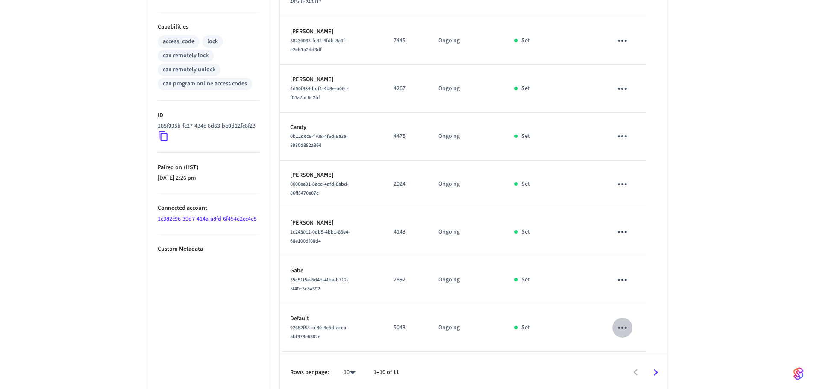
click at [623, 321] on icon "sticky table" at bounding box center [621, 327] width 13 height 13
click at [636, 340] on li "Edit" at bounding box center [642, 341] width 41 height 23
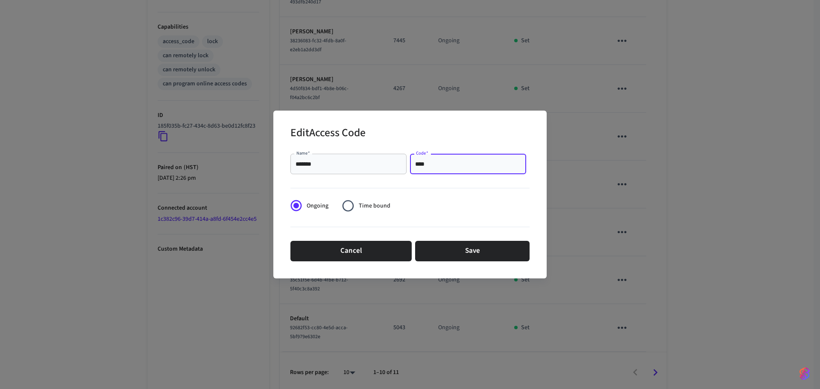
drag, startPoint x: 447, startPoint y: 168, endPoint x: 393, endPoint y: 167, distance: 53.4
click at [393, 167] on div "Name   * ******* Name   * Code   * **** Code   *" at bounding box center [409, 163] width 239 height 27
type input "****"
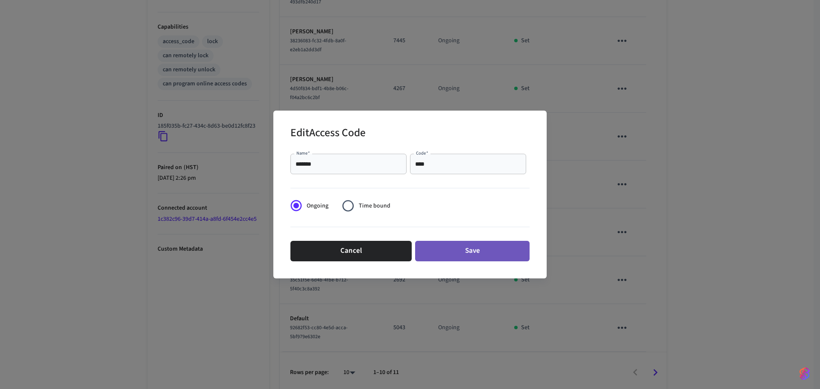
click at [448, 247] on button "Save" at bounding box center [472, 251] width 114 height 21
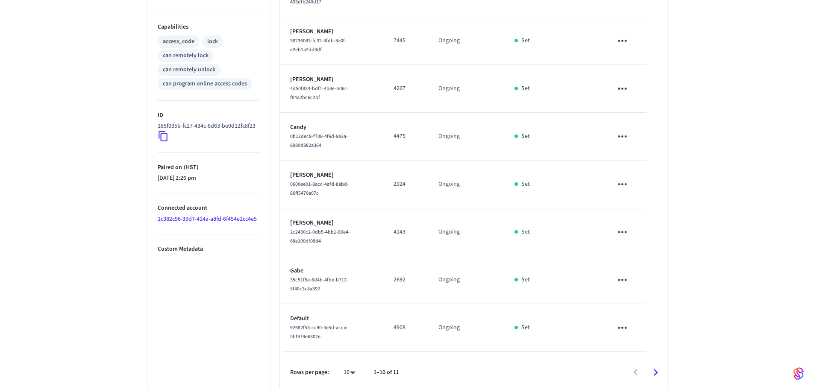
click at [762, 45] on div "402 Lock ​ ​ Add Access Code Properties Type Schlage Status Online Battery 90% …" at bounding box center [407, 60] width 814 height 665
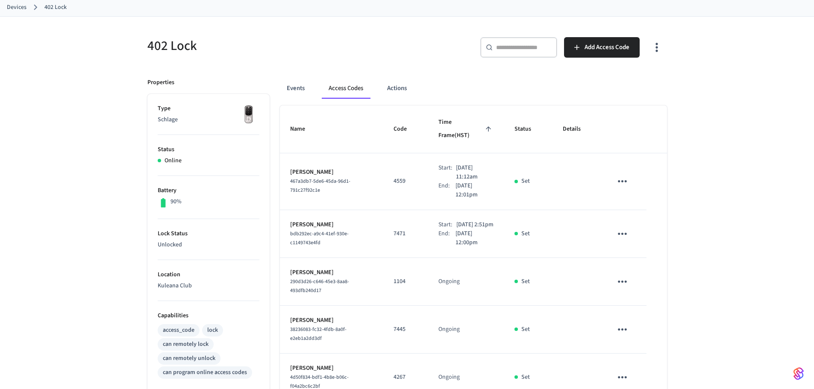
scroll to position [0, 0]
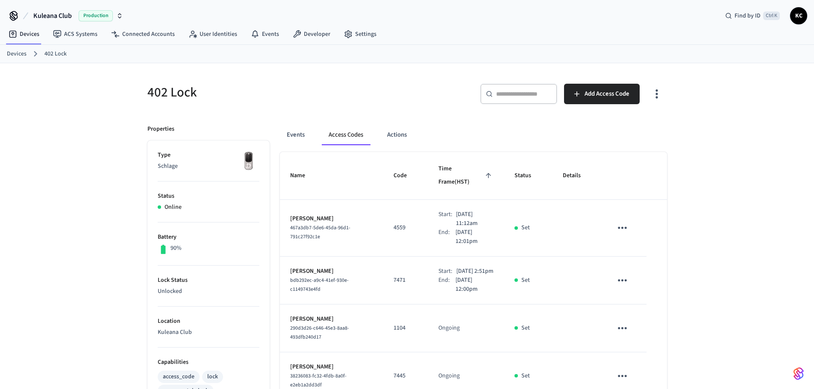
click at [239, 185] on li "Status Online" at bounding box center [209, 202] width 102 height 41
drag, startPoint x: 17, startPoint y: 54, endPoint x: 83, endPoint y: 55, distance: 66.2
click at [17, 54] on link "Devices" at bounding box center [17, 54] width 20 height 9
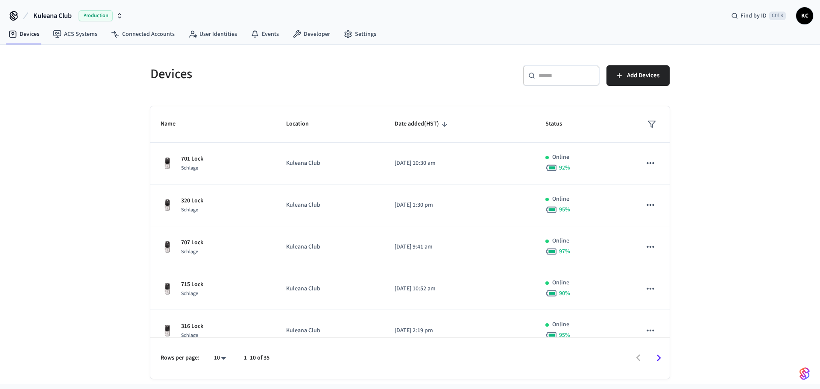
click at [563, 67] on div "​ ​" at bounding box center [561, 75] width 77 height 21
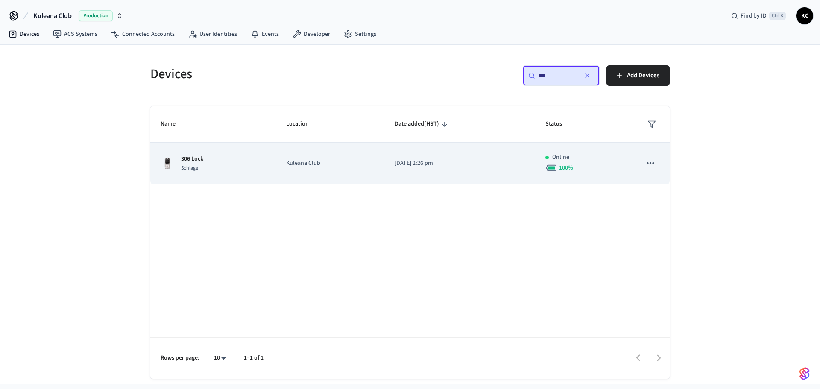
type input "***"
click at [367, 159] on p "Kuleana Club" at bounding box center [330, 163] width 88 height 9
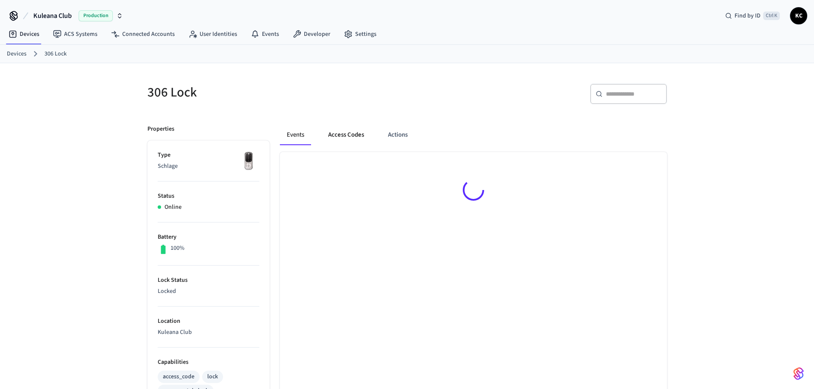
click at [344, 130] on button "Access Codes" at bounding box center [346, 135] width 50 height 21
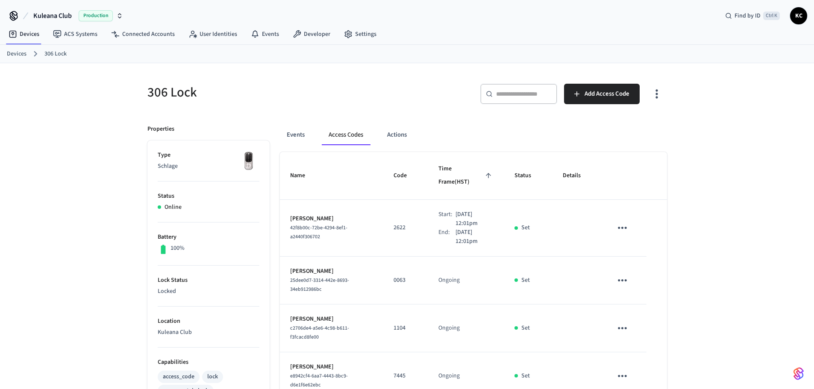
click at [17, 51] on link "Devices" at bounding box center [17, 54] width 20 height 9
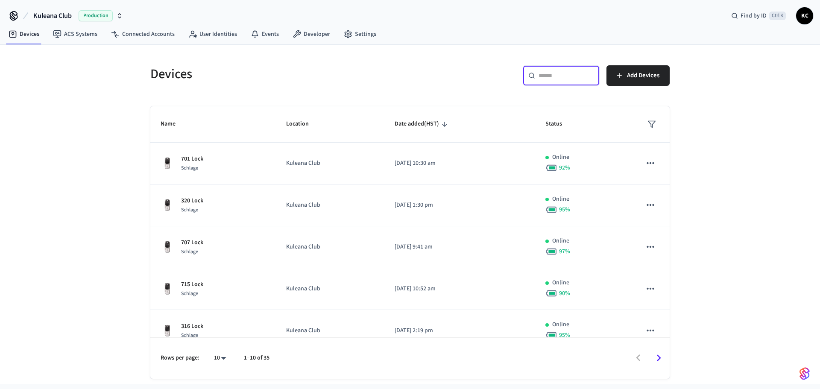
click at [564, 77] on input "text" at bounding box center [567, 75] width 56 height 9
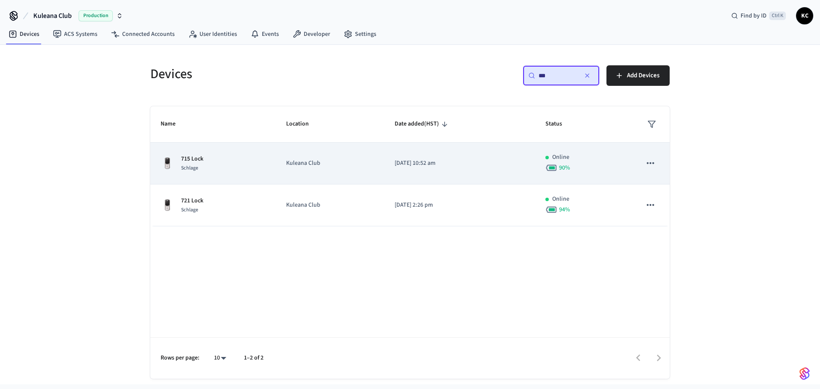
type input "***"
click at [395, 166] on p "[DATE] 10:52 am" at bounding box center [460, 163] width 130 height 9
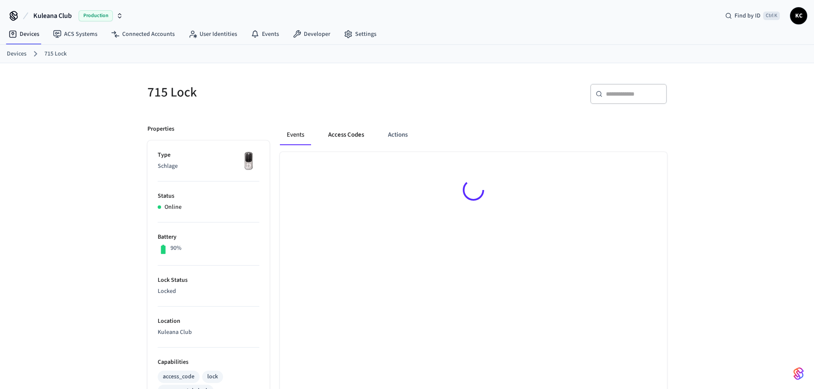
click at [339, 136] on button "Access Codes" at bounding box center [346, 135] width 50 height 21
